Goal: Task Accomplishment & Management: Manage account settings

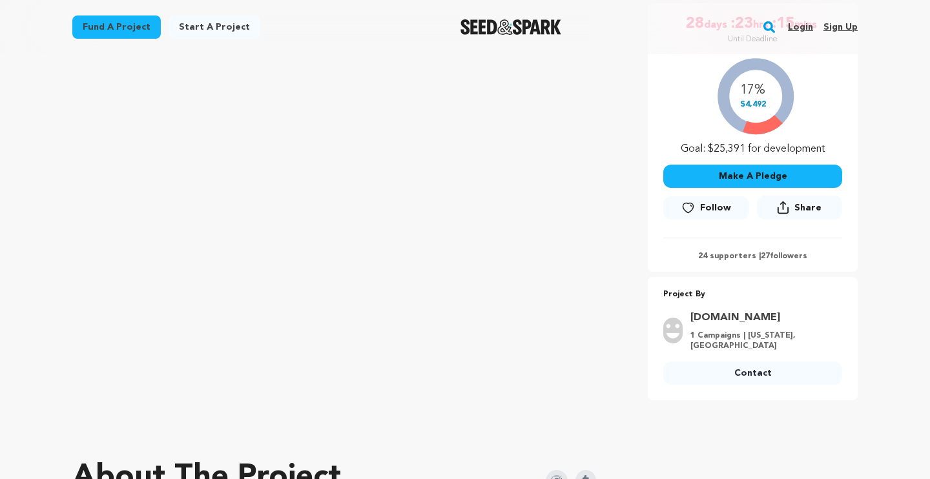
scroll to position [254, 0]
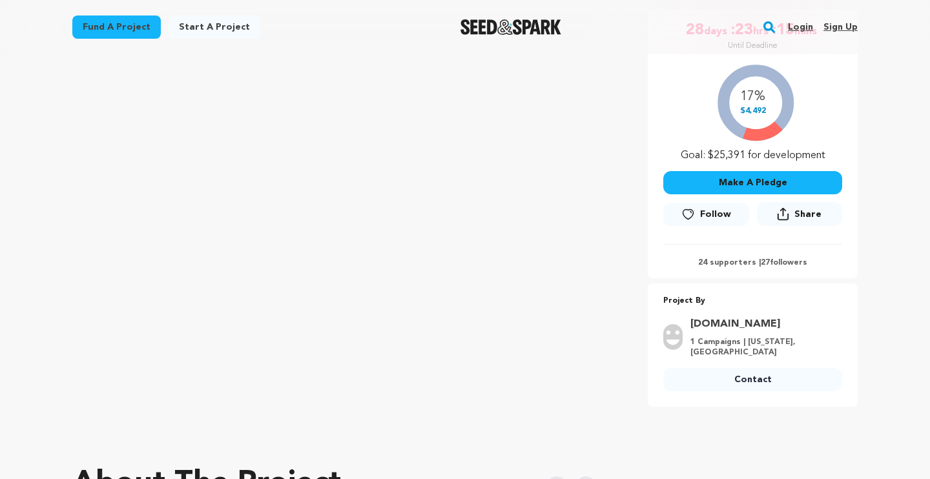
click at [733, 262] on p "24 supporters | 27 followers" at bounding box center [752, 263] width 179 height 10
click at [781, 264] on p "24 supporters | 27 followers" at bounding box center [752, 263] width 179 height 10
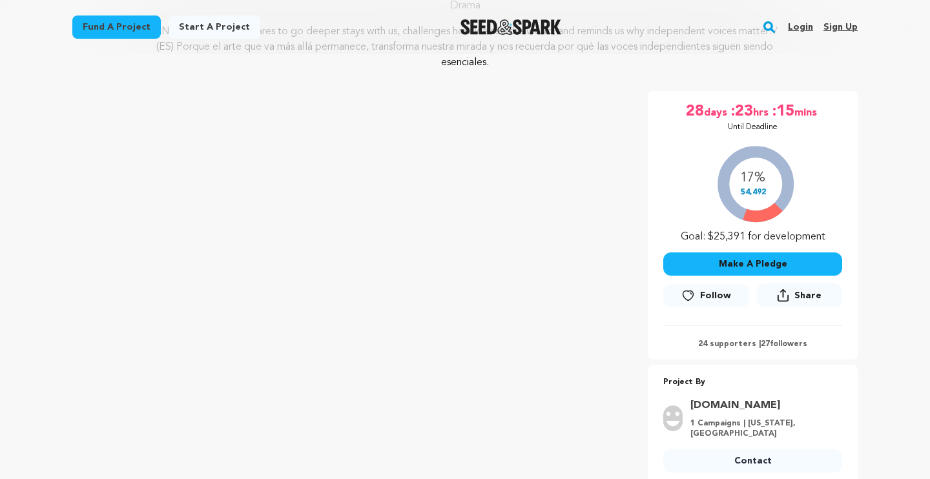
click at [801, 25] on link "Login" at bounding box center [800, 27] width 25 height 21
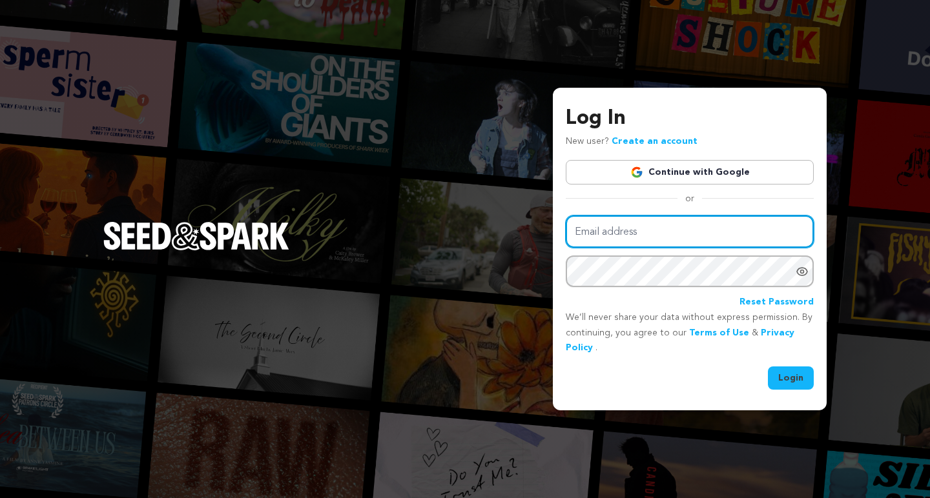
type input "[EMAIL_ADDRESS][DOMAIN_NAME]"
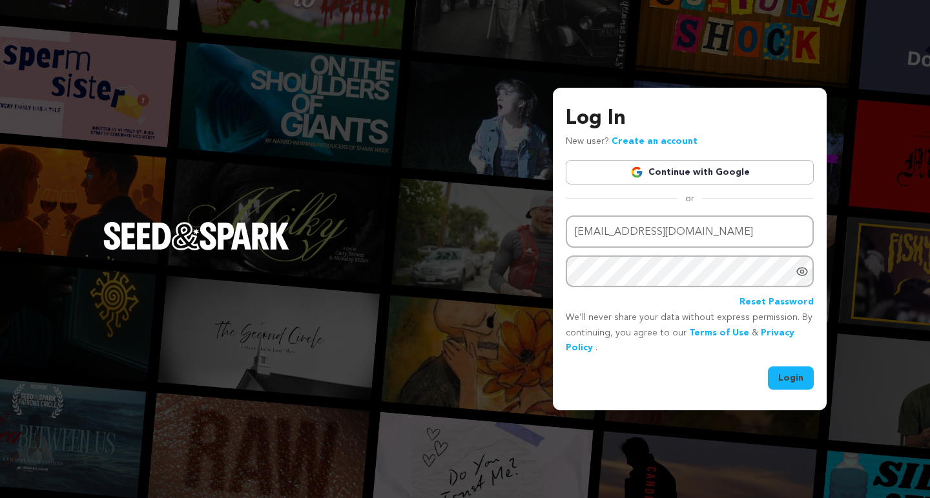
click at [780, 112] on h3 "Log In" at bounding box center [690, 118] width 248 height 31
click at [805, 116] on h3 "Log In" at bounding box center [690, 118] width 248 height 31
click at [639, 389] on div "Login" at bounding box center [690, 378] width 248 height 23
click at [803, 98] on div "Log In New user? Create an account Continue with Google or Email address mutlub…" at bounding box center [690, 249] width 274 height 323
click at [698, 101] on div "Log In New user? Create an account Continue with Google or Email address mutlub…" at bounding box center [690, 249] width 274 height 323
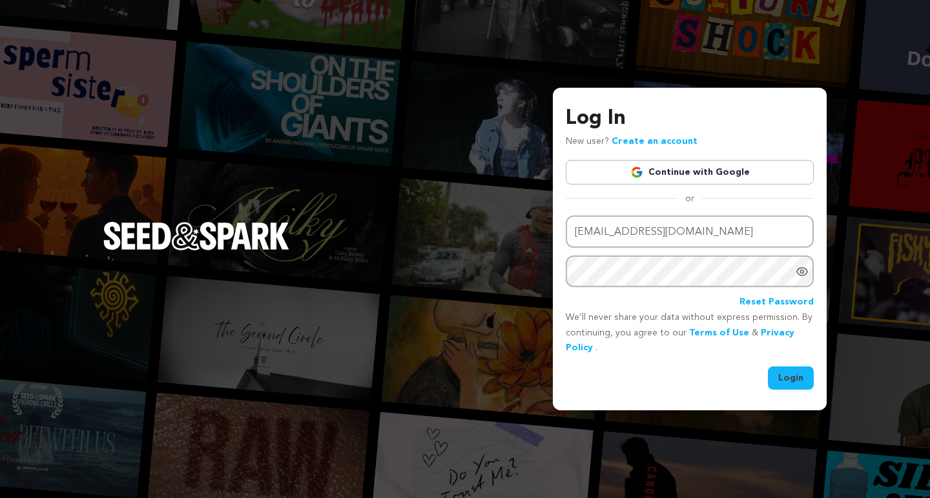
click at [793, 380] on button "Login" at bounding box center [791, 378] width 46 height 23
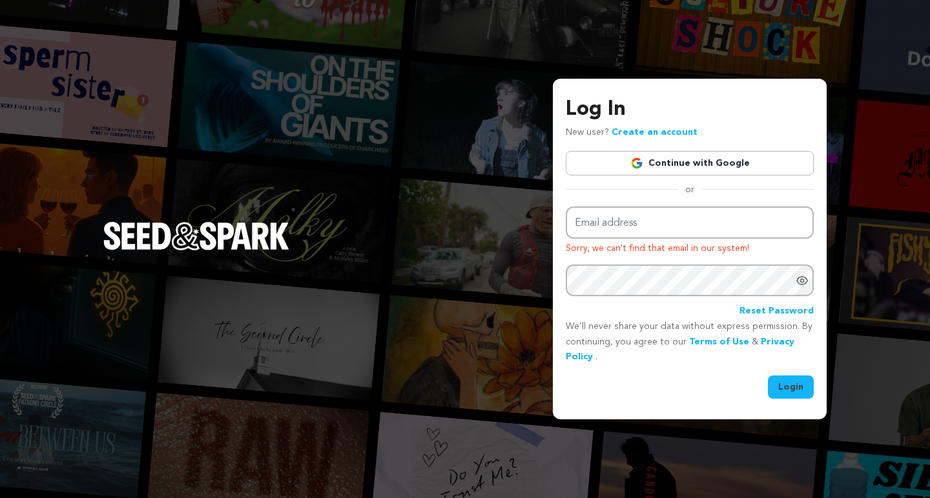
click at [818, 53] on div "Log In New user? Create an account Continue with Google or Email address Sorry,…" at bounding box center [465, 249] width 930 height 498
click at [639, 132] on link "Create an account" at bounding box center [654, 132] width 86 height 9
